Goal: Information Seeking & Learning: Learn about a topic

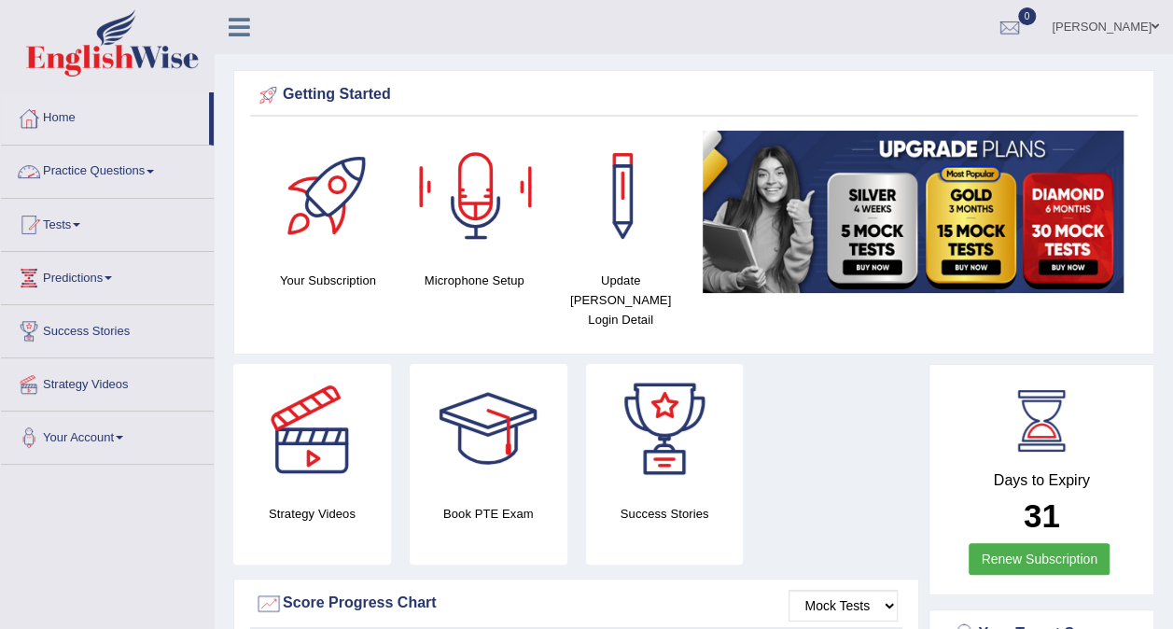
click at [101, 159] on link "Practice Questions" at bounding box center [107, 169] width 213 height 47
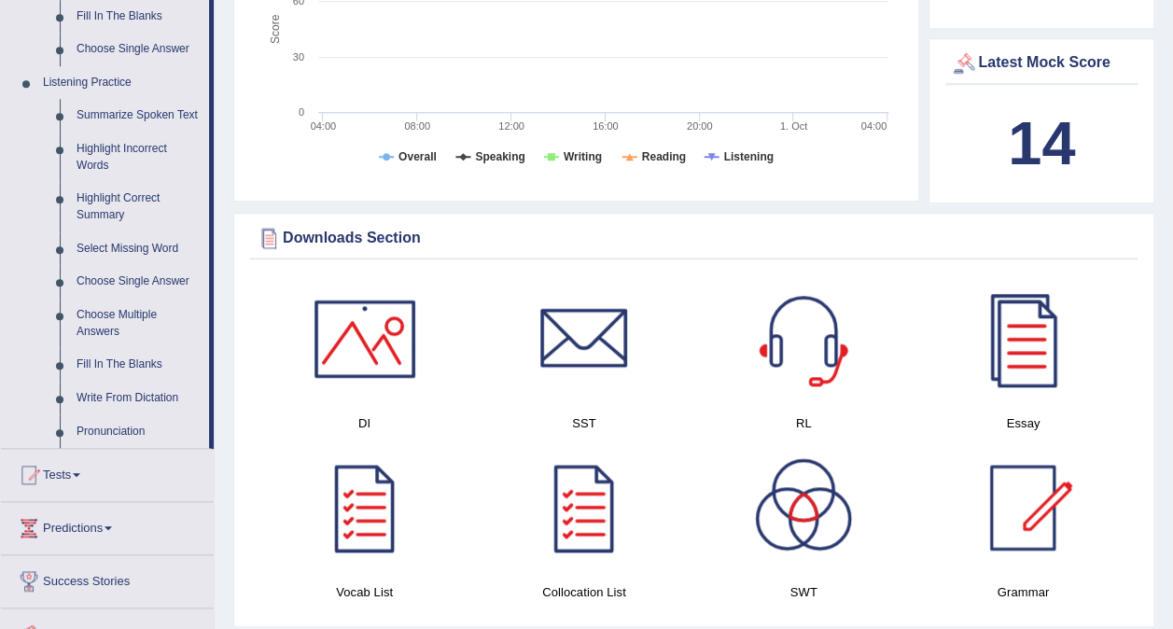
scroll to position [560, 0]
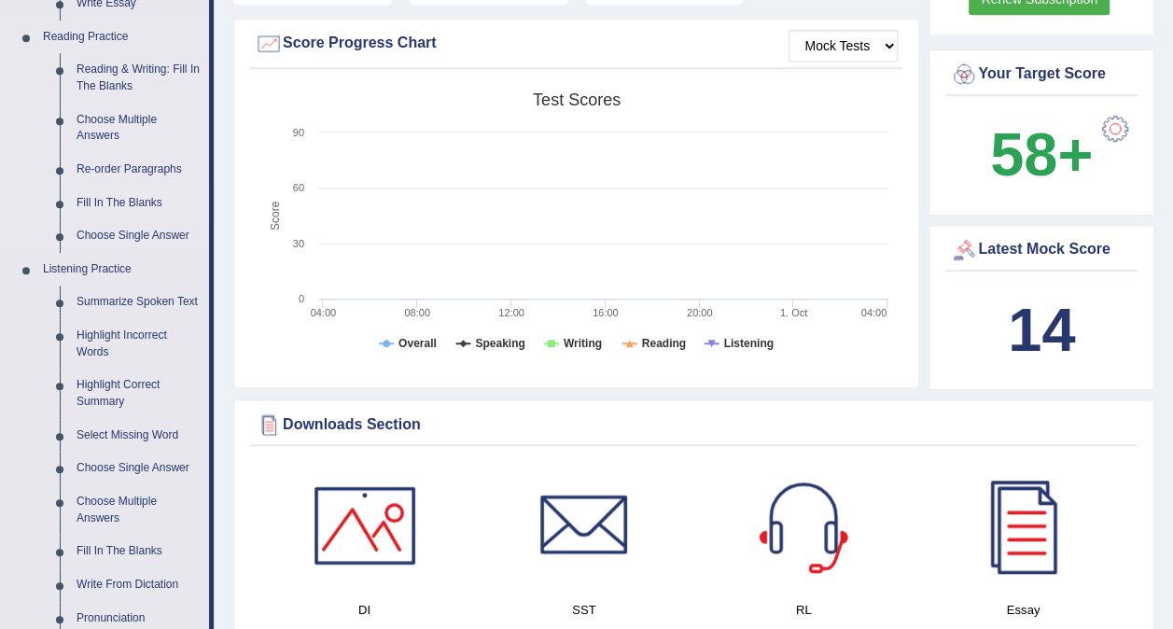
click at [106, 211] on link "Fill In The Blanks" at bounding box center [138, 204] width 141 height 34
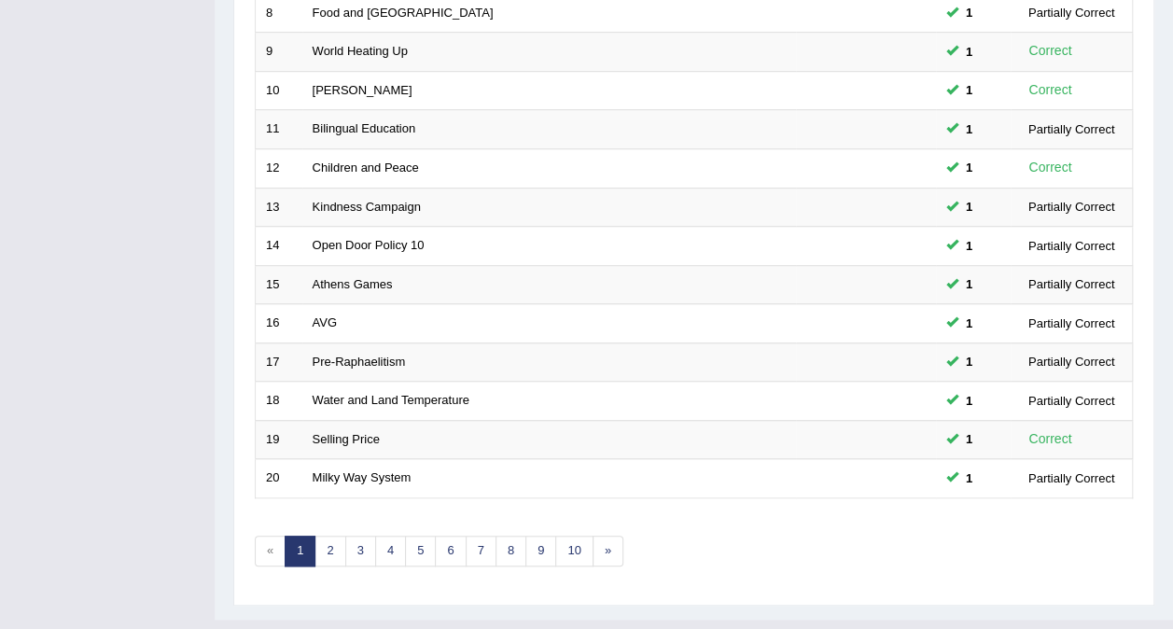
scroll to position [597, 0]
click at [393, 534] on link "4" at bounding box center [390, 549] width 31 height 31
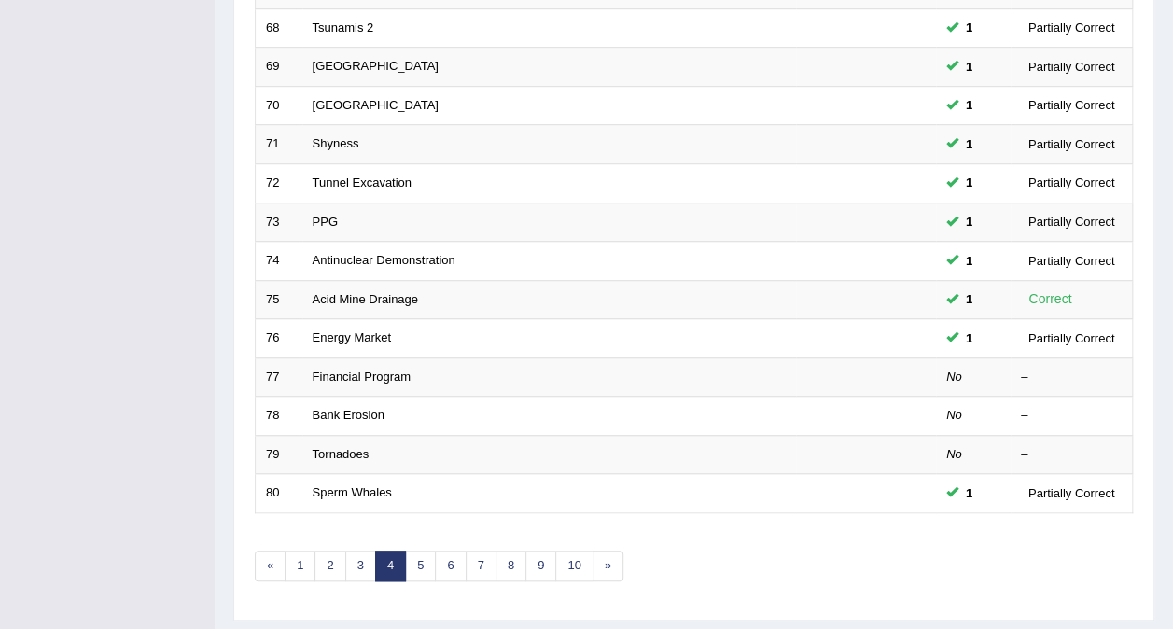
scroll to position [597, 0]
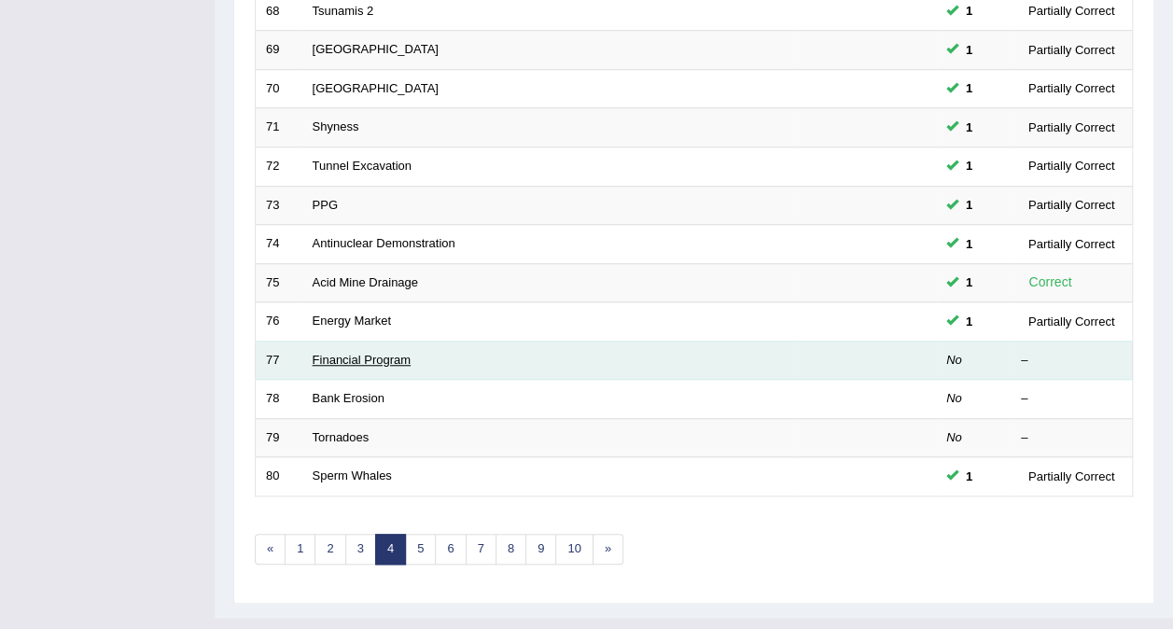
click at [357, 353] on link "Financial Program" at bounding box center [362, 360] width 99 height 14
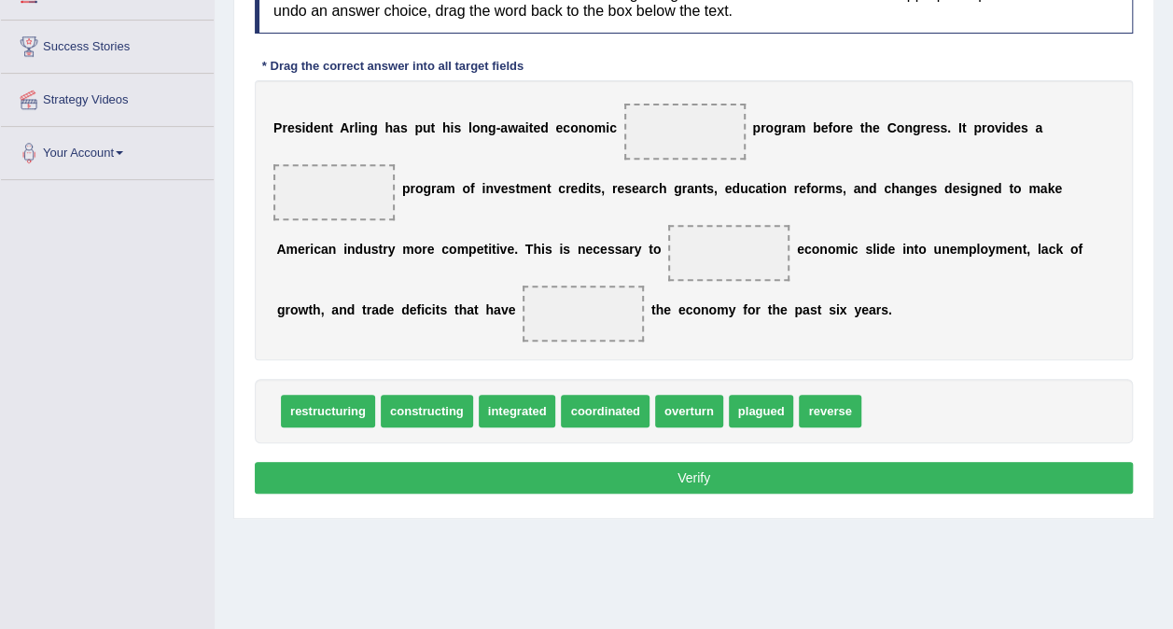
scroll to position [258, 0]
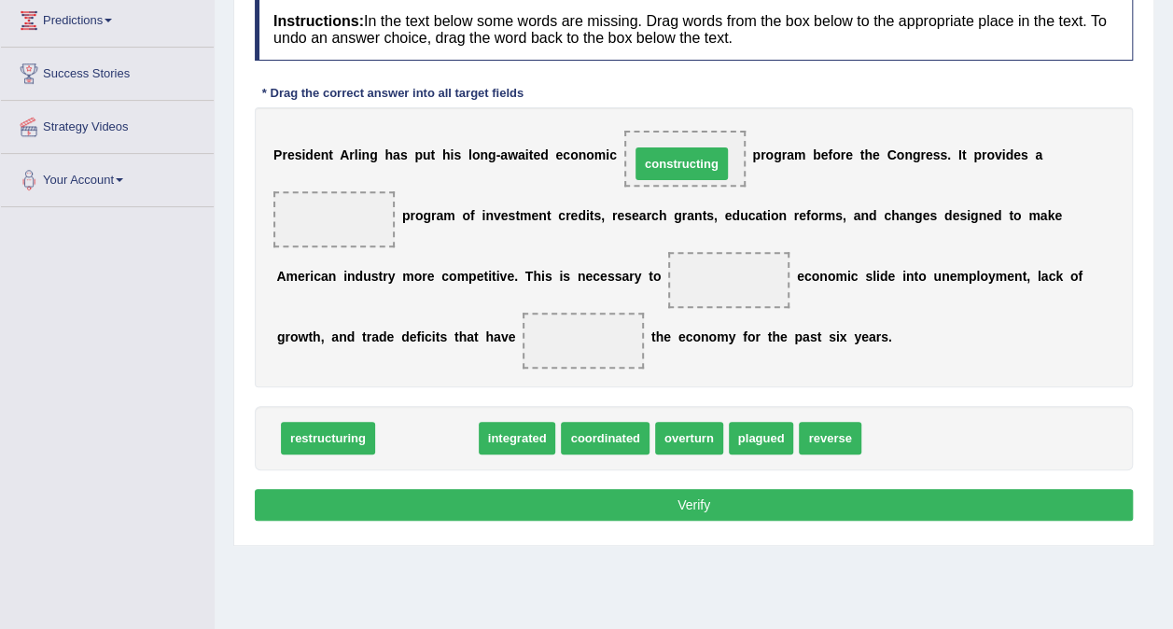
drag, startPoint x: 403, startPoint y: 439, endPoint x: 653, endPoint y: 162, distance: 372.7
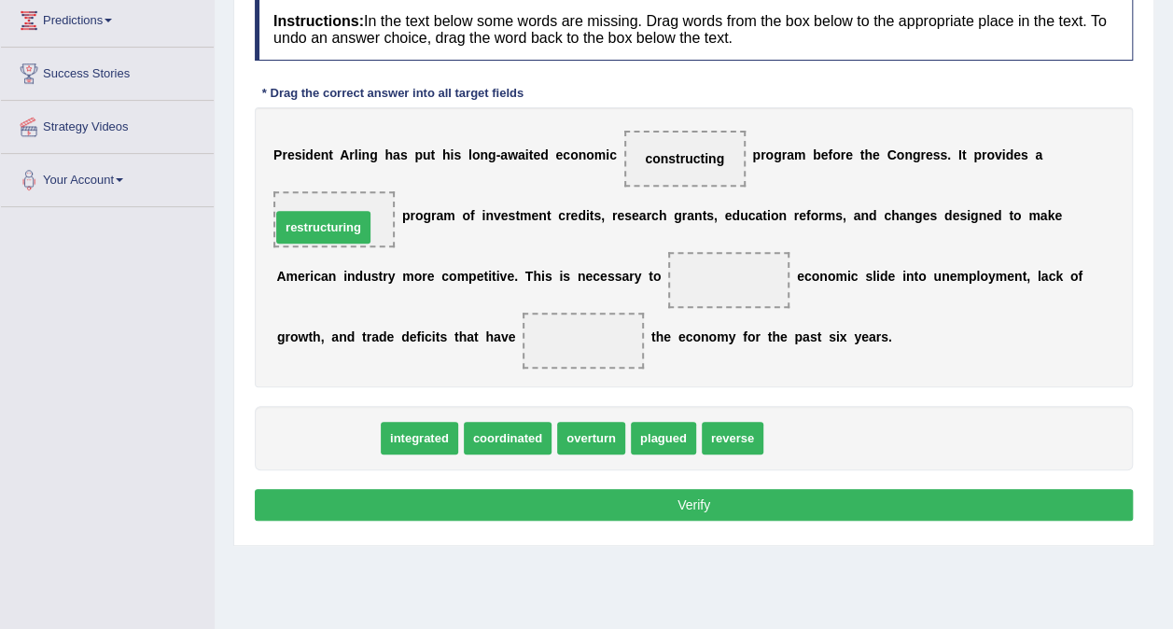
drag, startPoint x: 313, startPoint y: 444, endPoint x: 308, endPoint y: 233, distance: 211.0
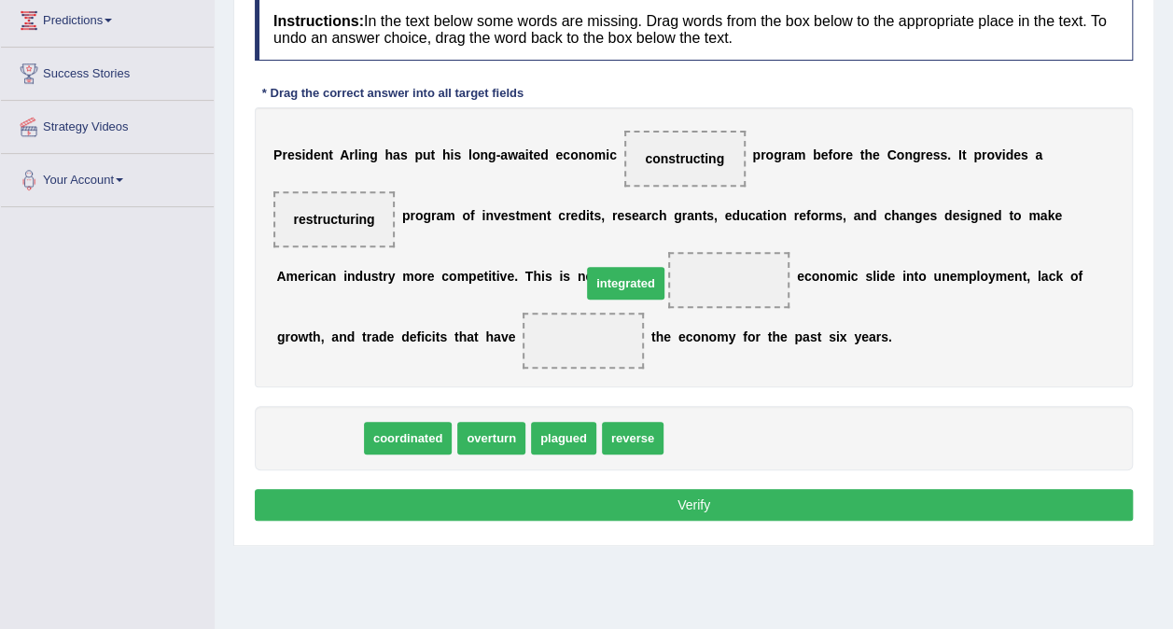
drag, startPoint x: 327, startPoint y: 431, endPoint x: 633, endPoint y: 276, distance: 343.1
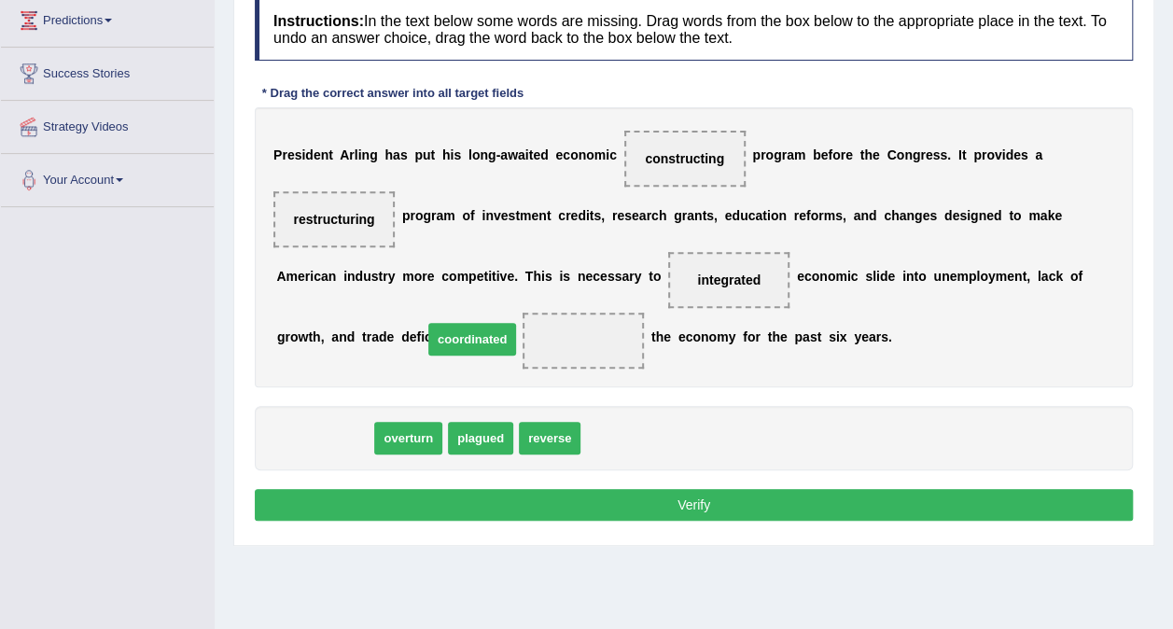
drag, startPoint x: 319, startPoint y: 443, endPoint x: 467, endPoint y: 344, distance: 177.6
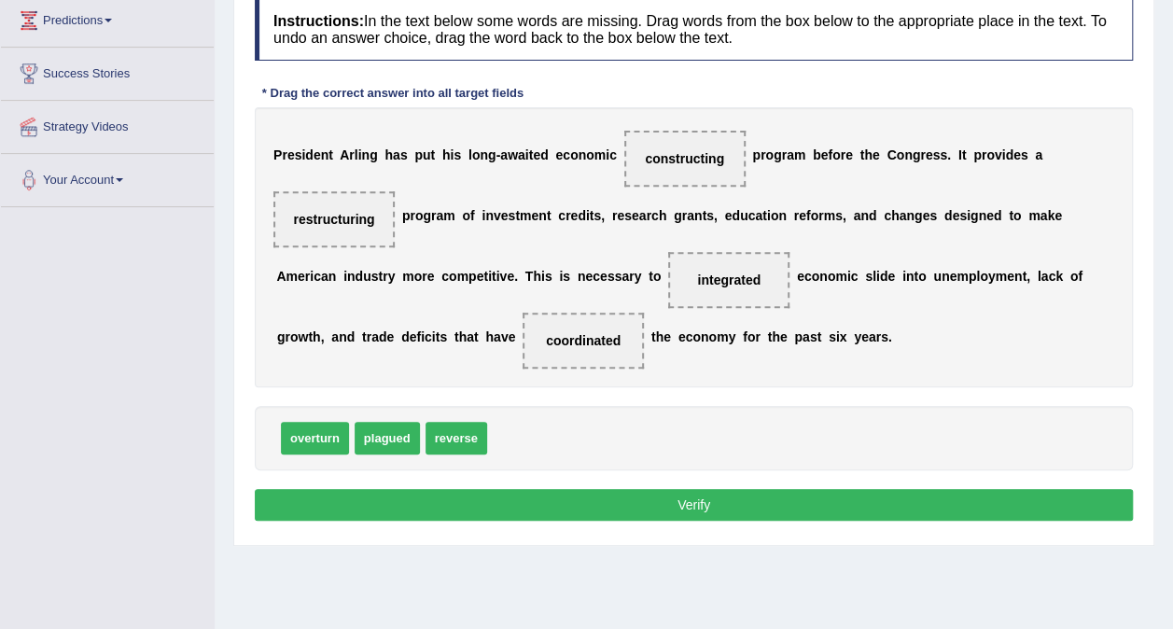
click at [607, 506] on button "Verify" at bounding box center [694, 505] width 878 height 32
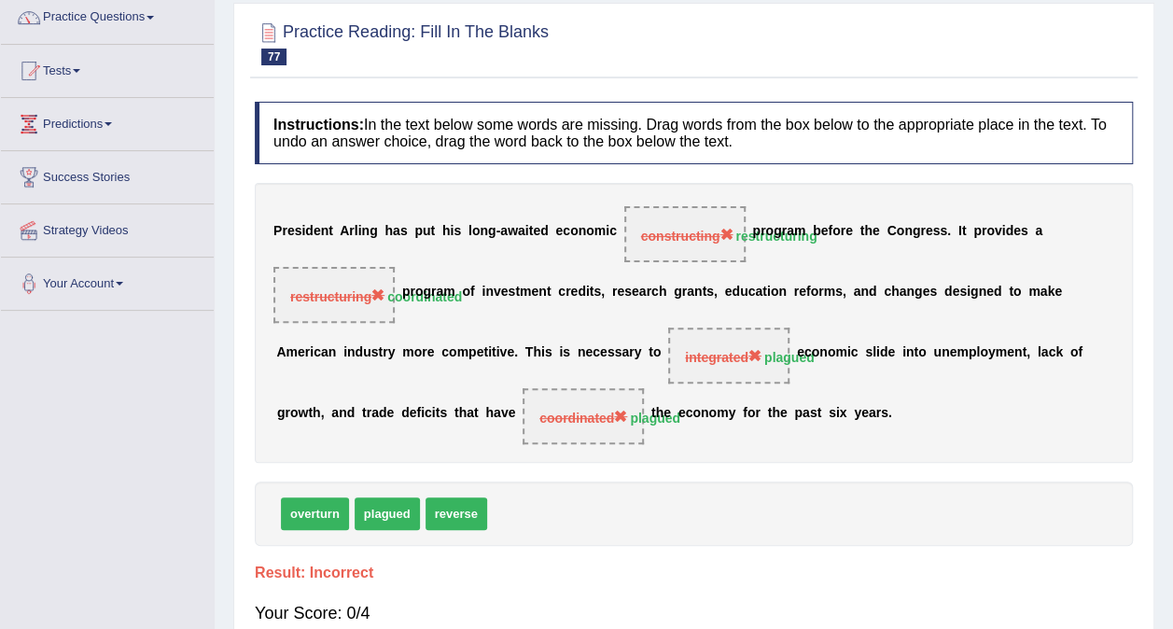
scroll to position [0, 0]
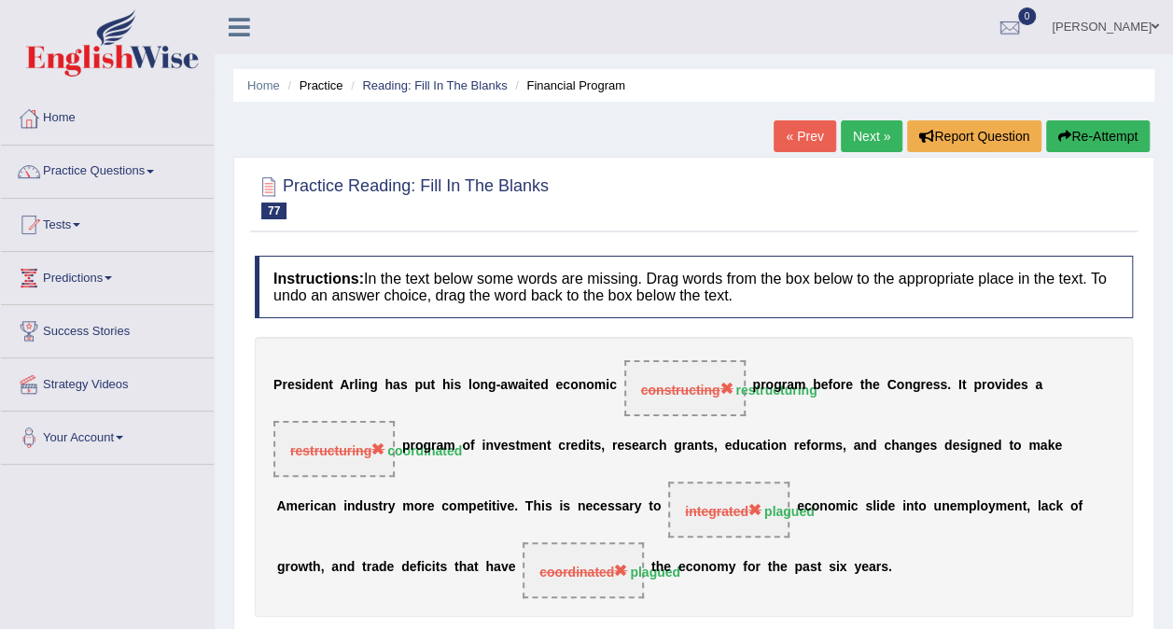
click at [861, 144] on link "Next »" at bounding box center [872, 136] width 62 height 32
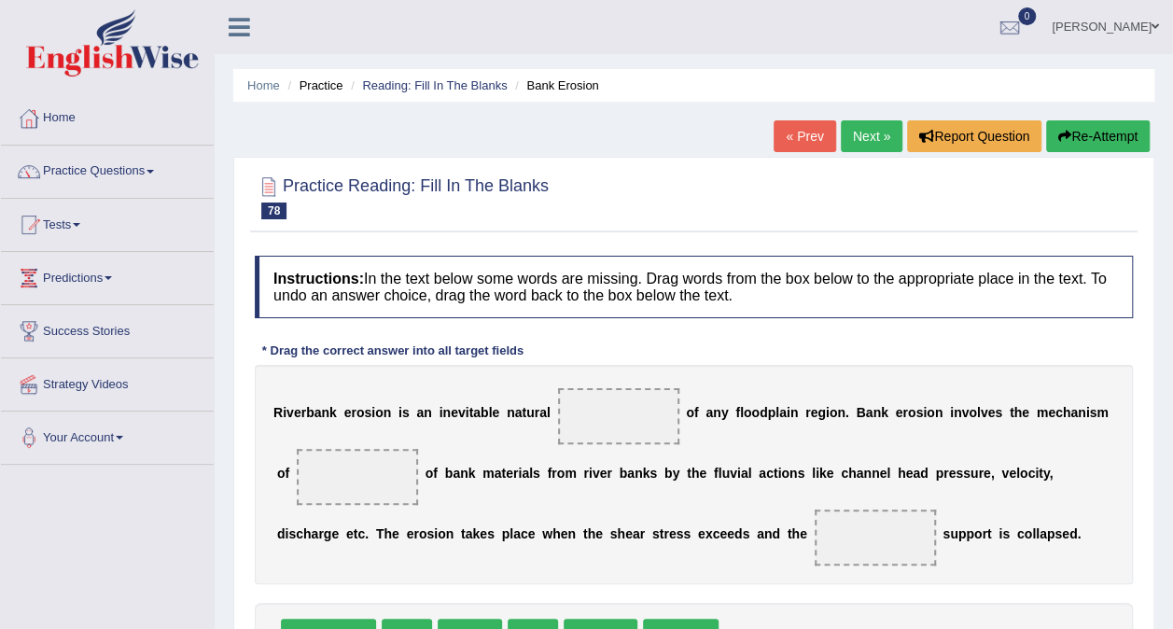
scroll to position [280, 0]
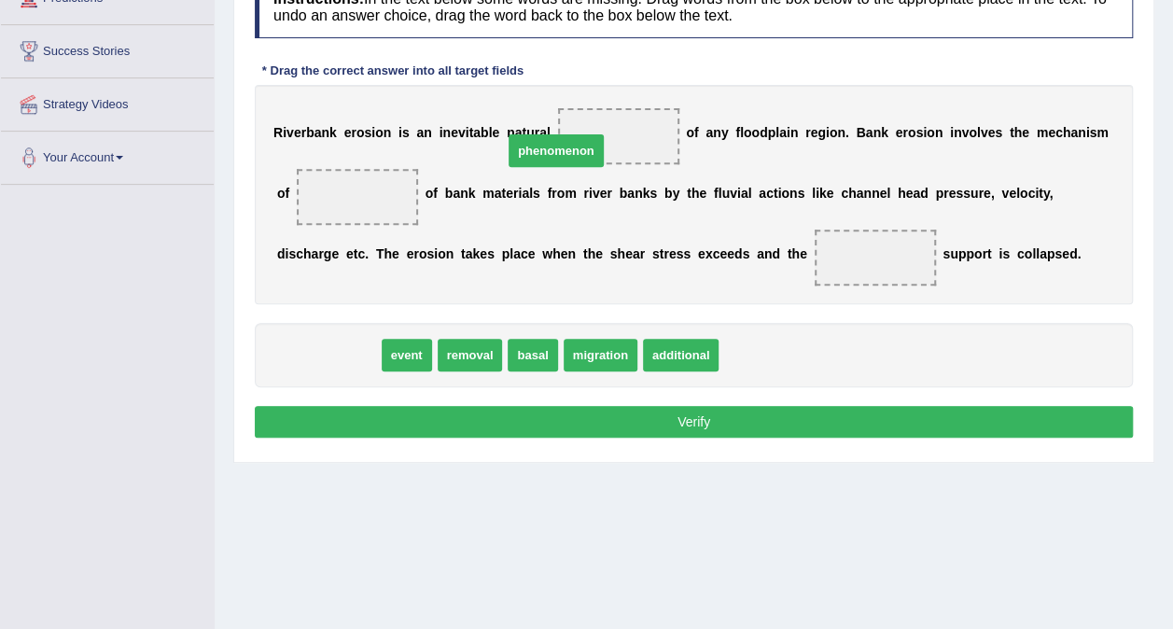
drag, startPoint x: 353, startPoint y: 369, endPoint x: 586, endPoint y: 161, distance: 312.1
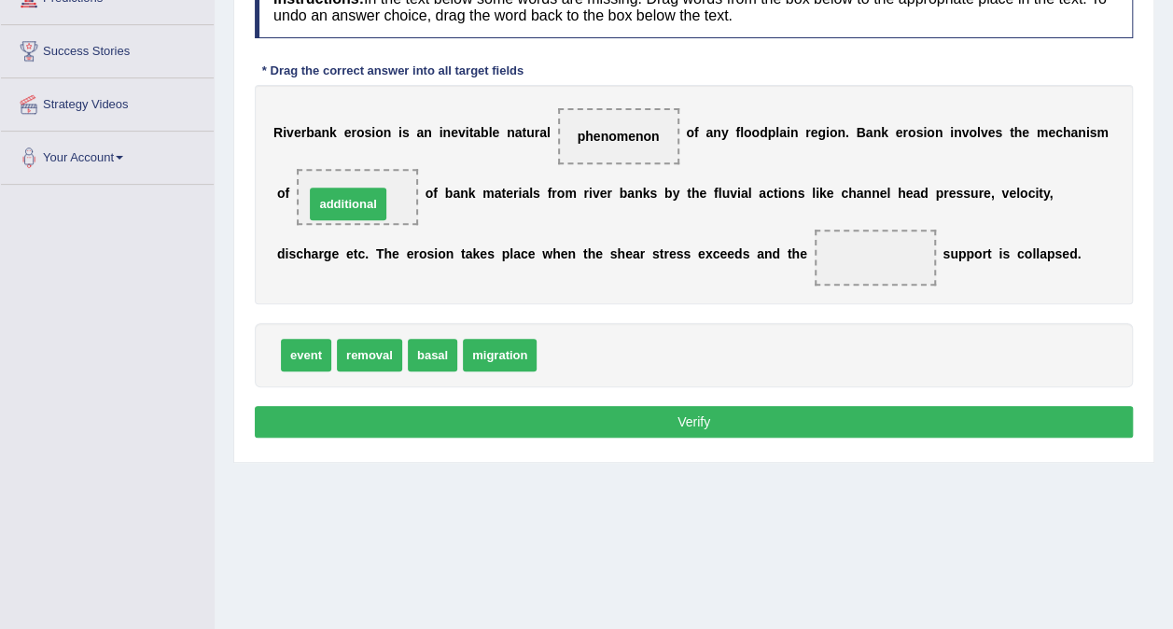
drag, startPoint x: 552, startPoint y: 351, endPoint x: 319, endPoint y: 200, distance: 277.3
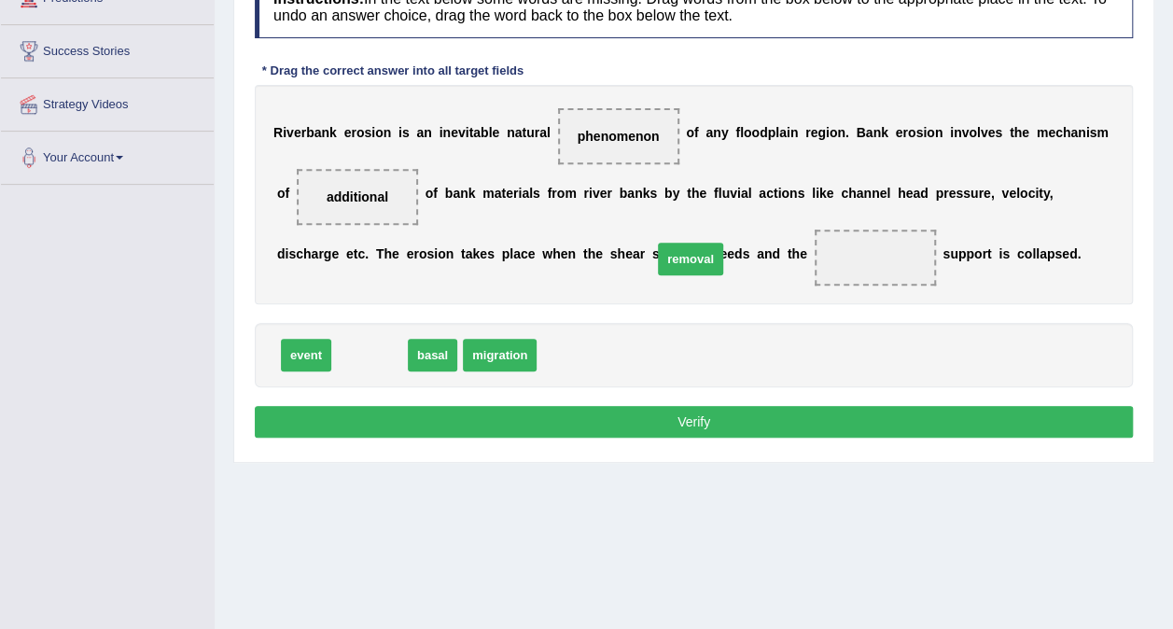
drag, startPoint x: 381, startPoint y: 356, endPoint x: 707, endPoint y: 264, distance: 339.2
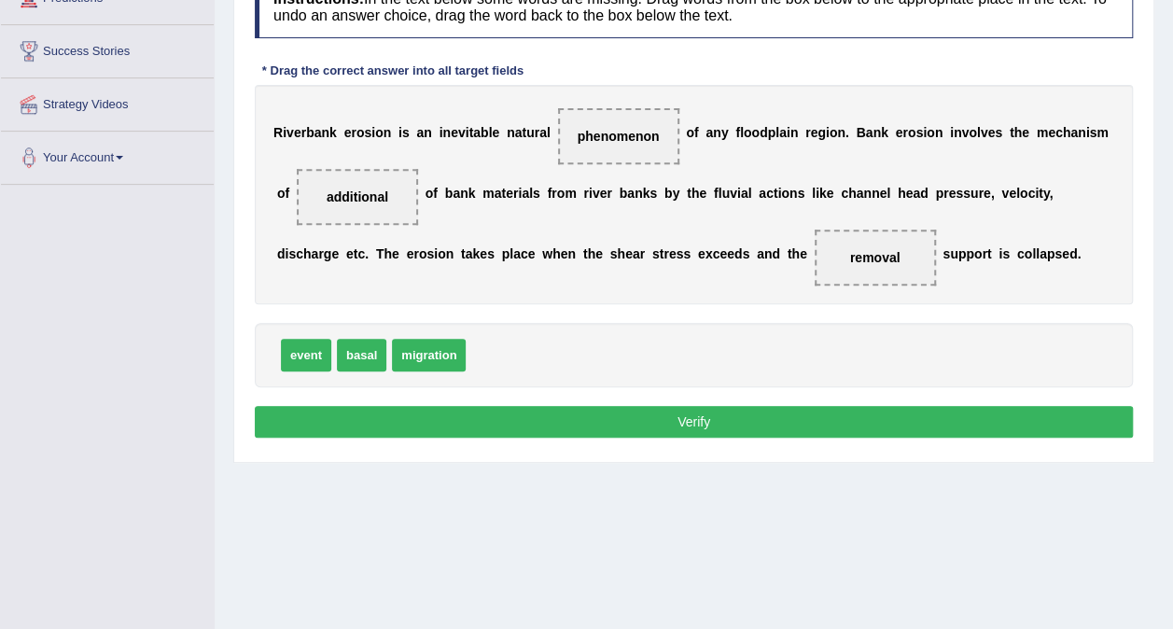
click at [701, 424] on button "Verify" at bounding box center [694, 422] width 878 height 32
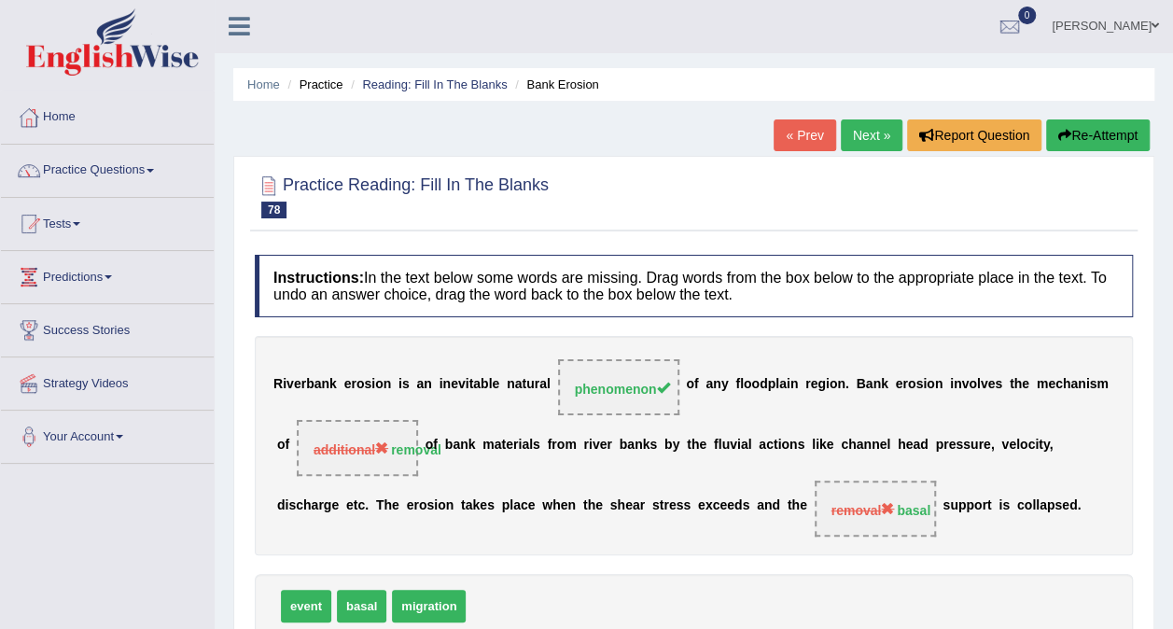
scroll to position [0, 0]
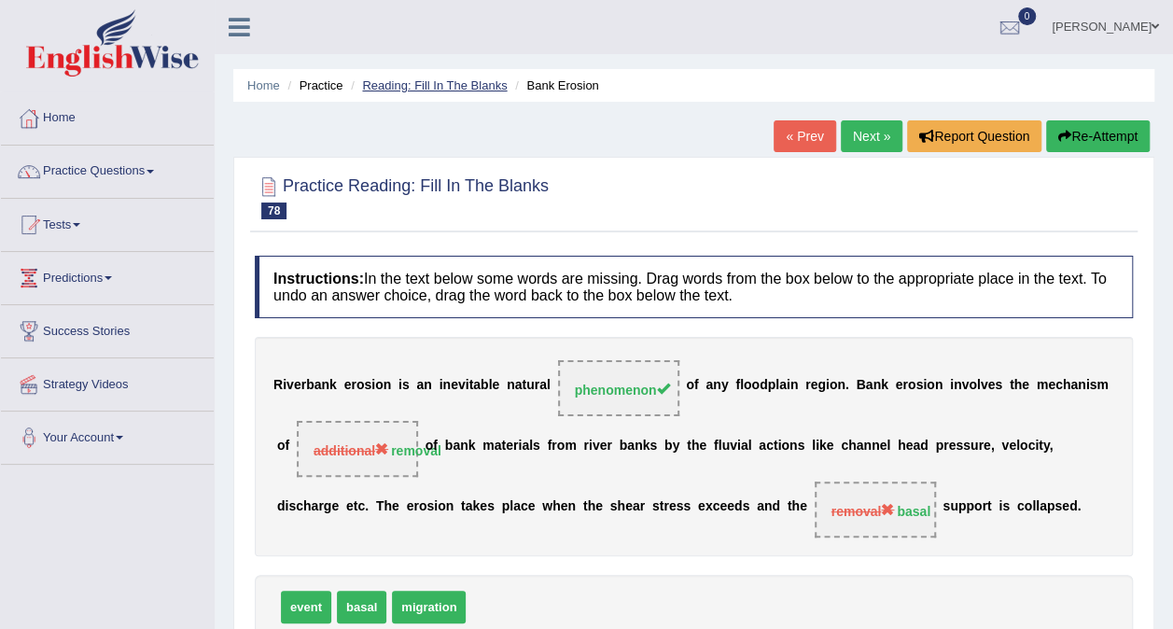
click at [438, 88] on link "Reading: Fill In The Blanks" at bounding box center [434, 85] width 145 height 14
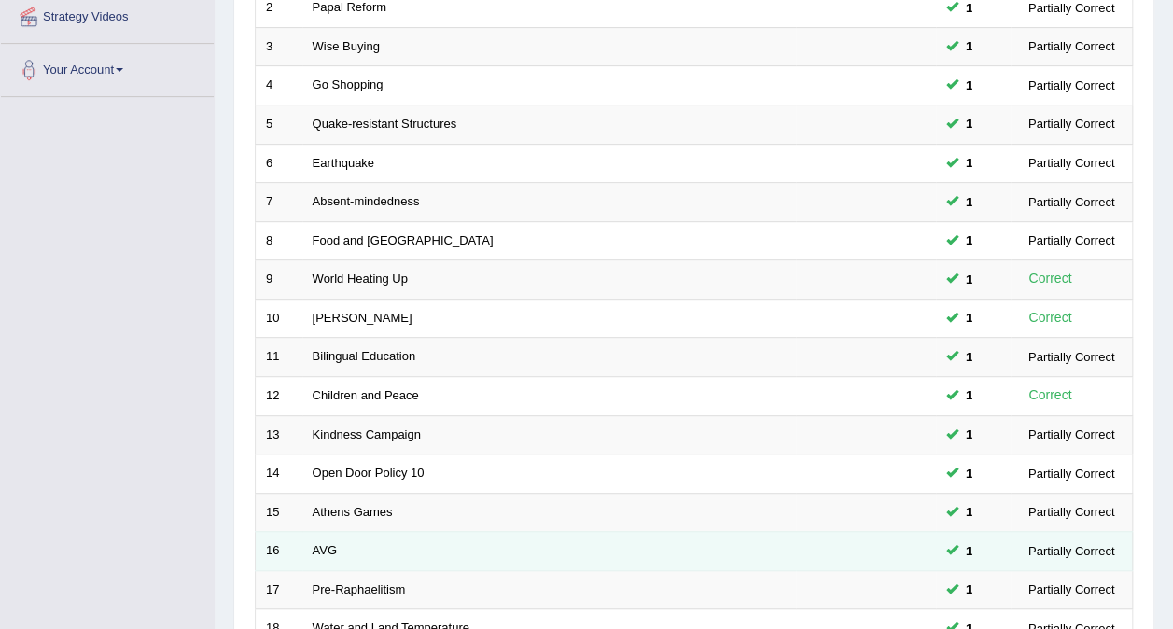
scroll to position [37, 0]
